Goal: Navigation & Orientation: Find specific page/section

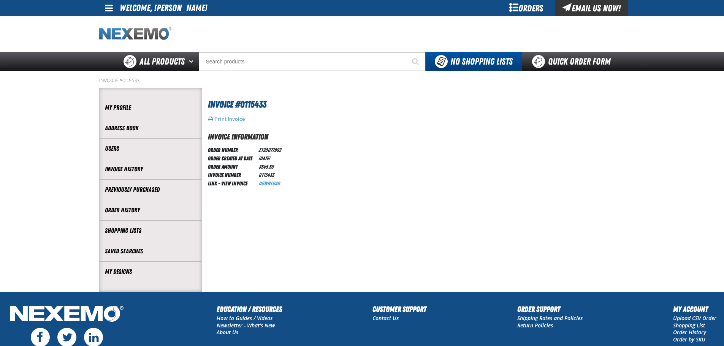
click at [143, 35] on img "Home" at bounding box center [135, 33] width 72 height 13
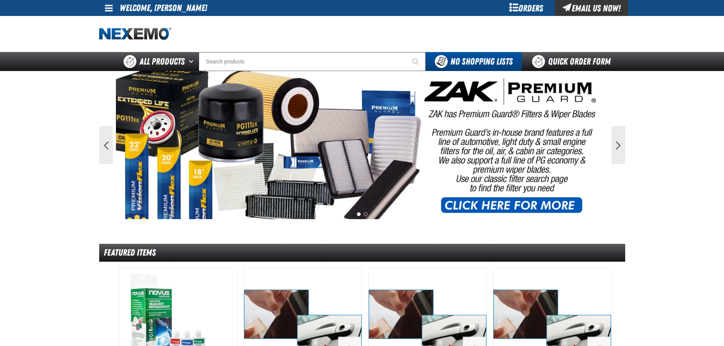
click at [520, 8] on div "Orders" at bounding box center [526, 8] width 57 height 16
